Goal: Task Accomplishment & Management: Complete application form

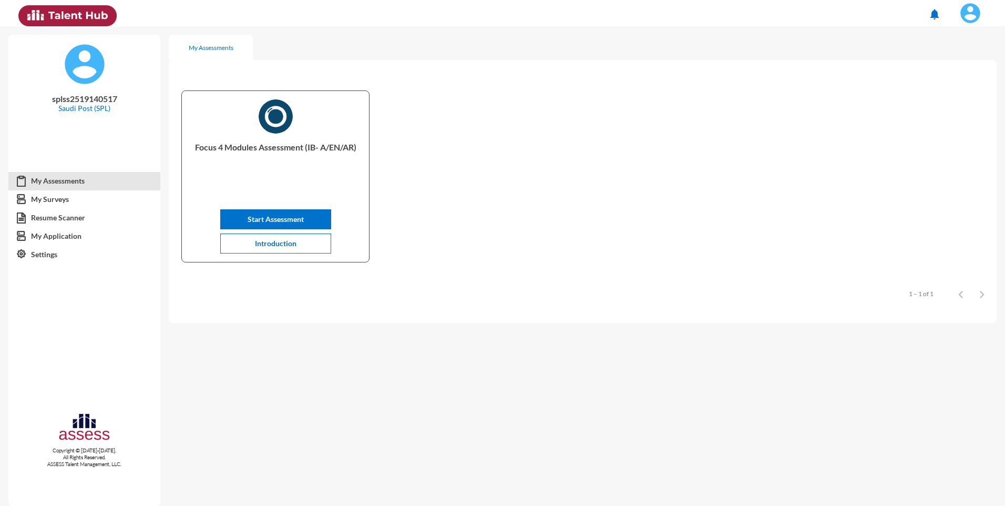
click at [290, 207] on div "Focus 4 Modules Assessment (IB- A/EN/AR) Start Assessment Introduction" at bounding box center [275, 176] width 187 height 171
click at [289, 213] on button "Start Assessment" at bounding box center [275, 219] width 111 height 20
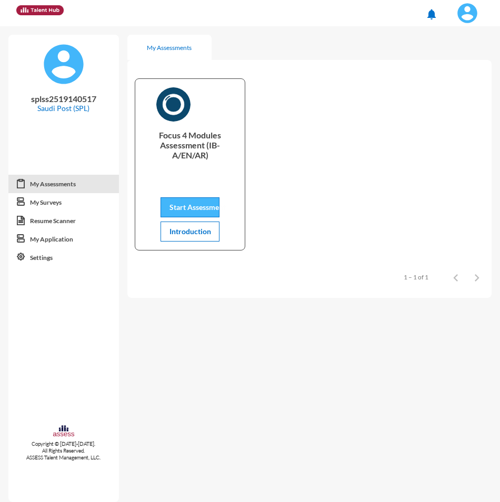
click at [206, 205] on span "Start Assessment" at bounding box center [197, 206] width 56 height 9
